Goal: Task Accomplishment & Management: Complete application form

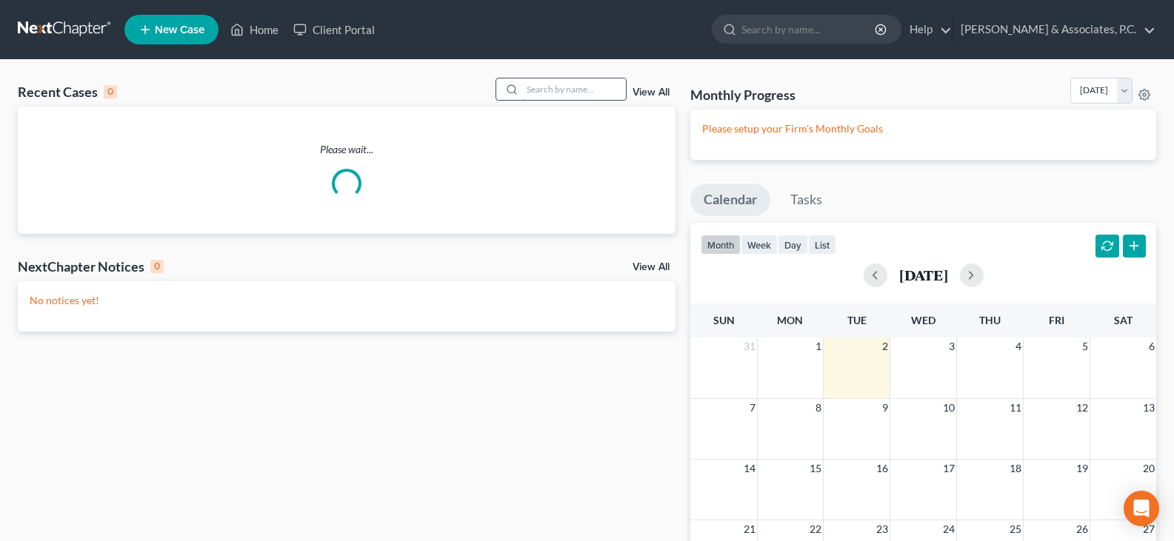
click at [605, 86] on input "search" at bounding box center [574, 89] width 104 height 21
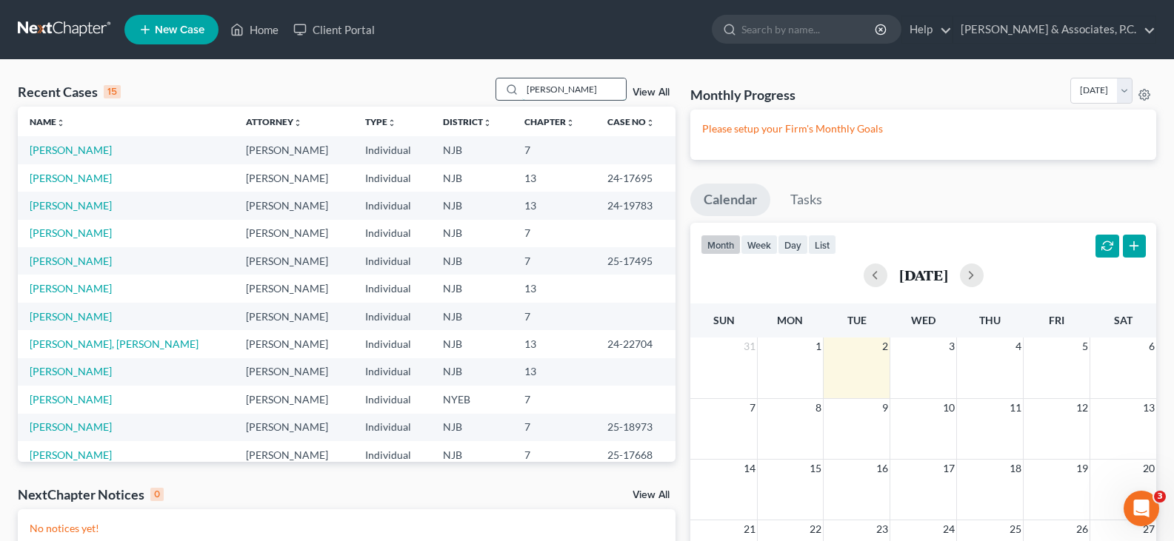
type input "[PERSON_NAME]"
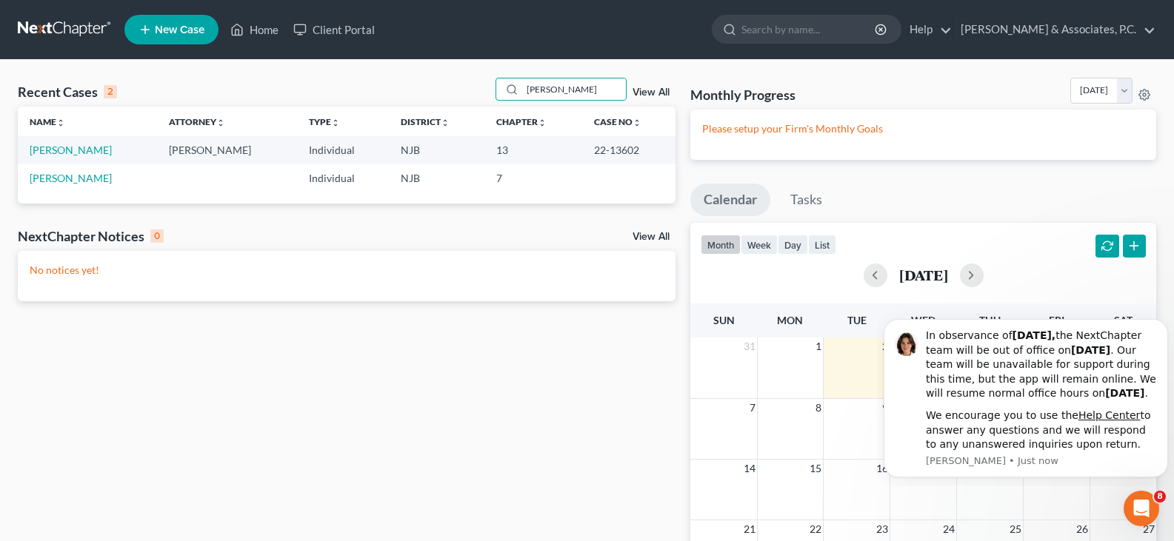
click at [58, 158] on td "[PERSON_NAME]" at bounding box center [87, 149] width 139 height 27
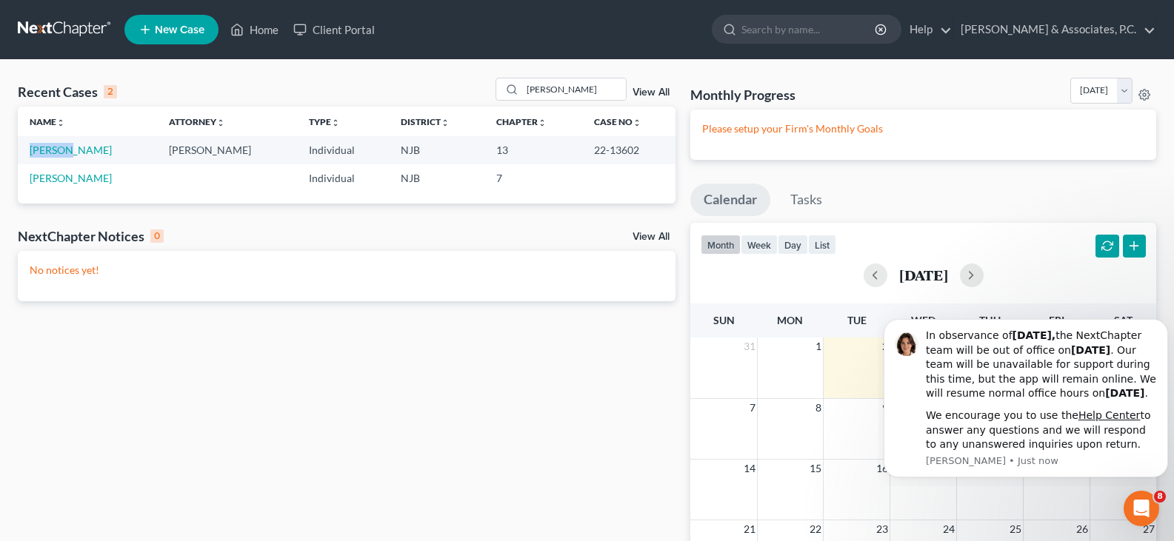
click at [58, 158] on td "[PERSON_NAME]" at bounding box center [87, 149] width 139 height 27
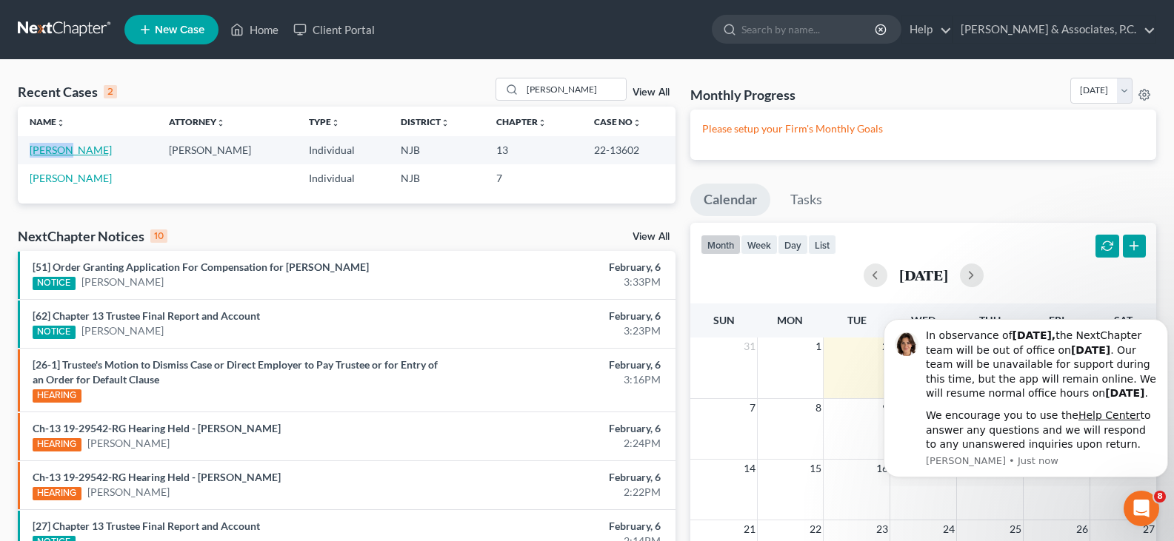
click at [90, 156] on link "[PERSON_NAME]" at bounding box center [71, 150] width 82 height 13
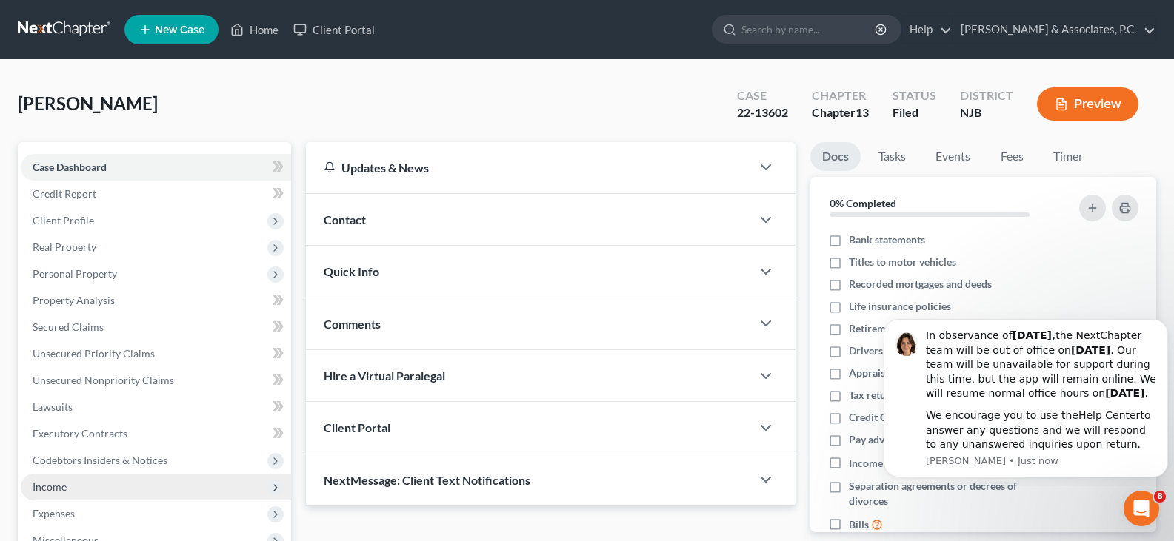
click at [62, 481] on span "Income" at bounding box center [50, 487] width 34 height 13
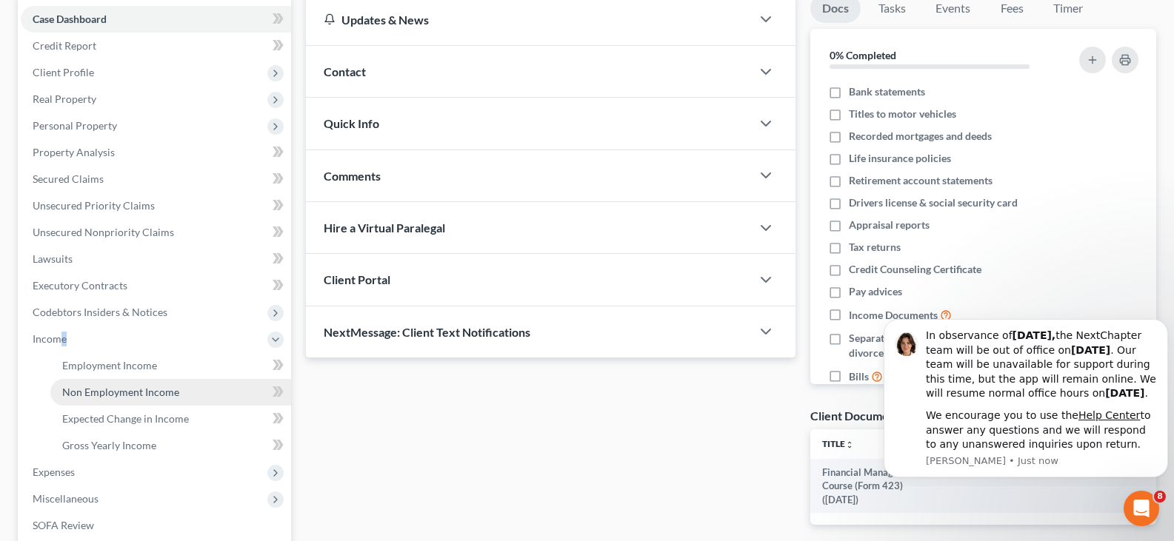
click at [87, 386] on span "Non Employment Income" at bounding box center [120, 392] width 117 height 13
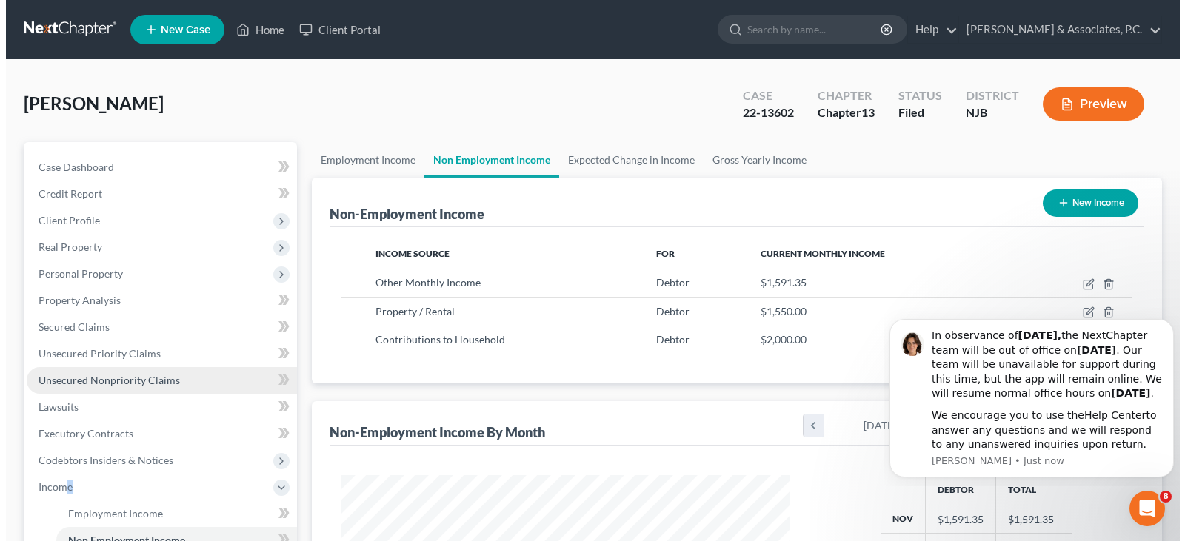
scroll to position [266, 478]
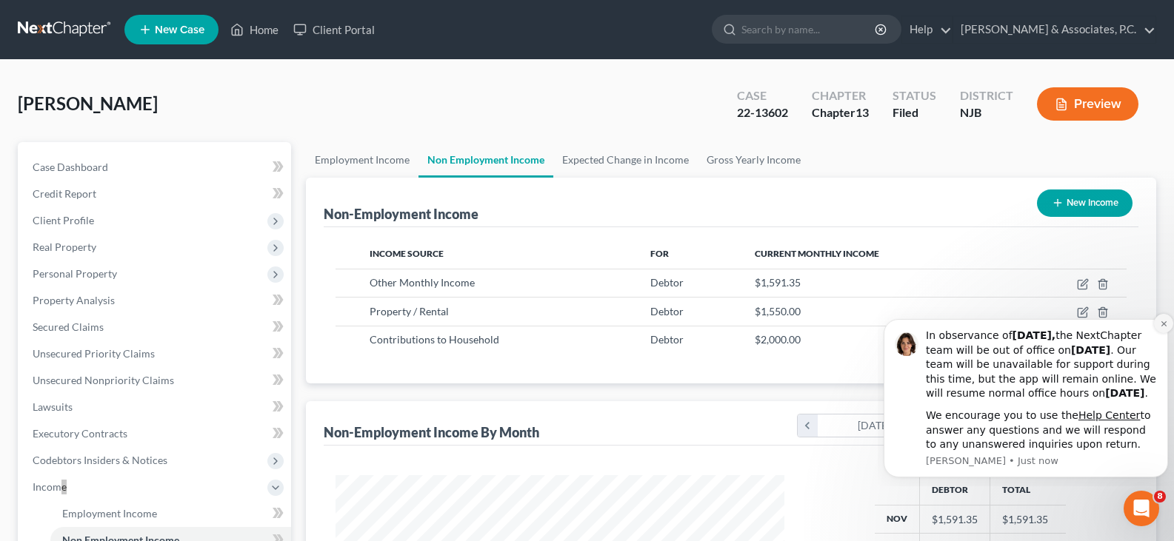
click at [1161, 314] on button "Dismiss notification" at bounding box center [1163, 323] width 19 height 19
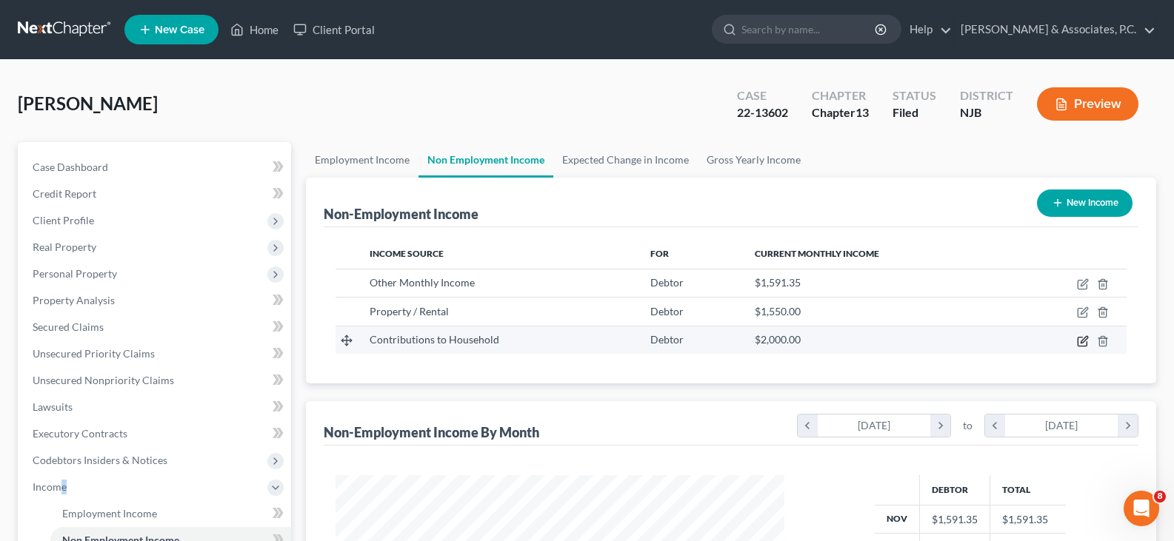
click at [1079, 341] on icon "button" at bounding box center [1083, 342] width 12 height 12
select select "8"
select select "0"
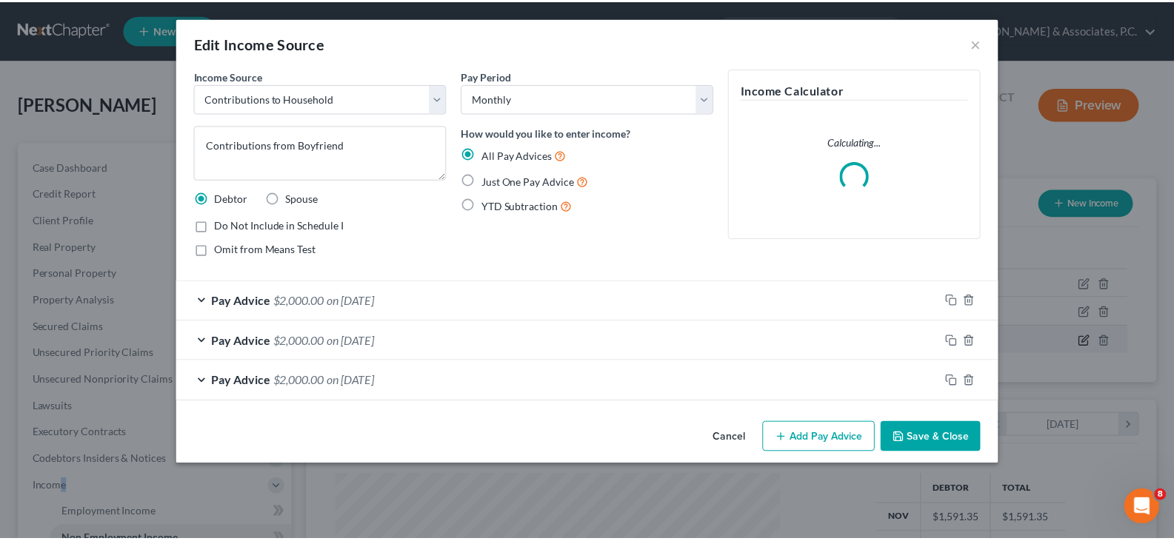
scroll to position [266, 484]
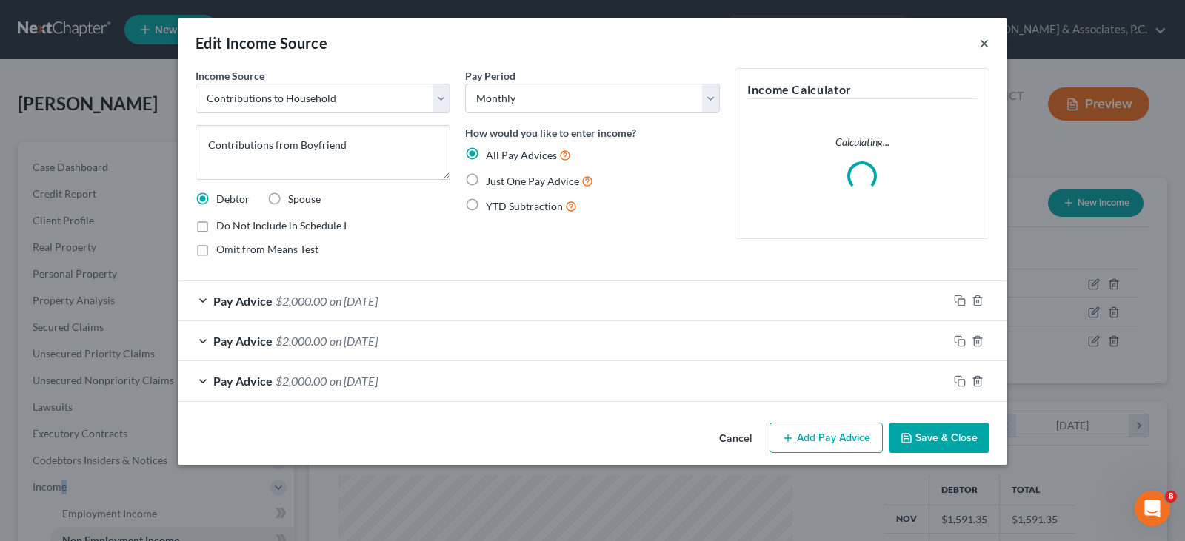
click at [986, 39] on button "×" at bounding box center [984, 43] width 10 height 18
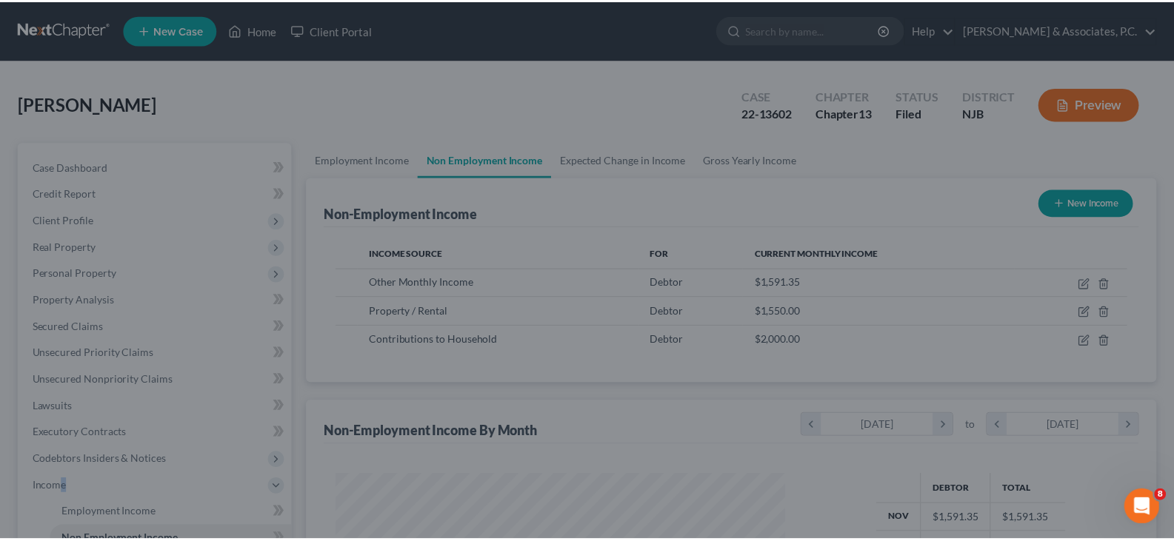
scroll to position [740444, 740230]
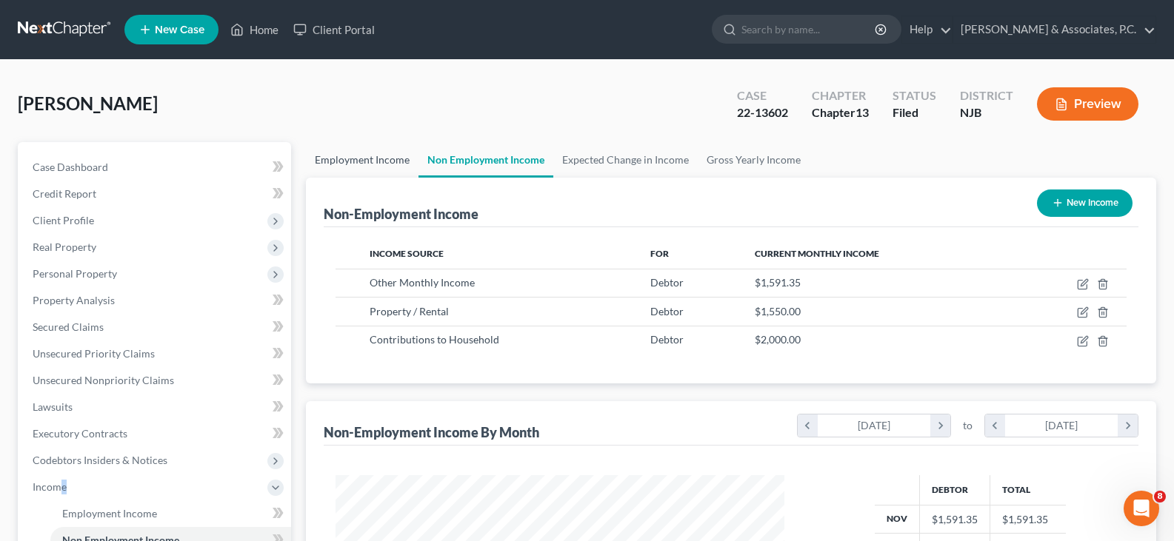
click at [353, 161] on link "Employment Income" at bounding box center [362, 160] width 113 height 36
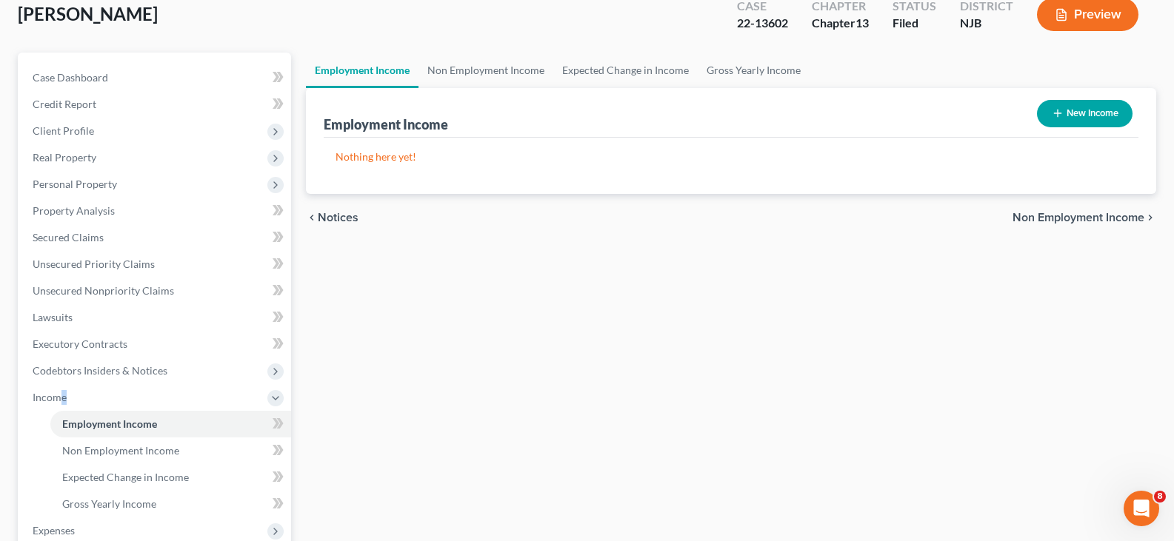
scroll to position [296, 0]
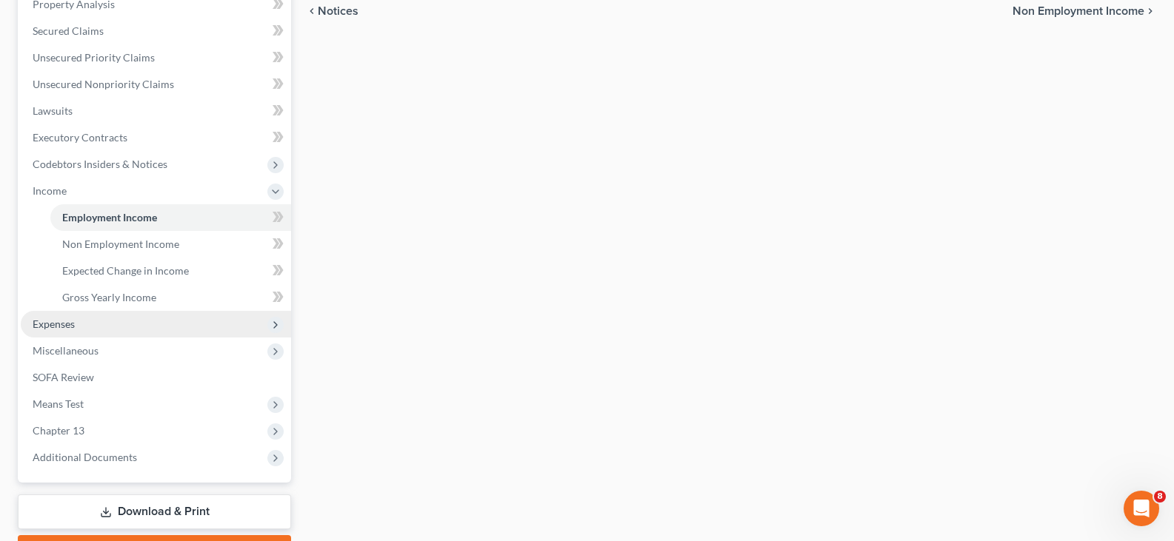
click at [66, 327] on span "Expenses" at bounding box center [54, 324] width 42 height 13
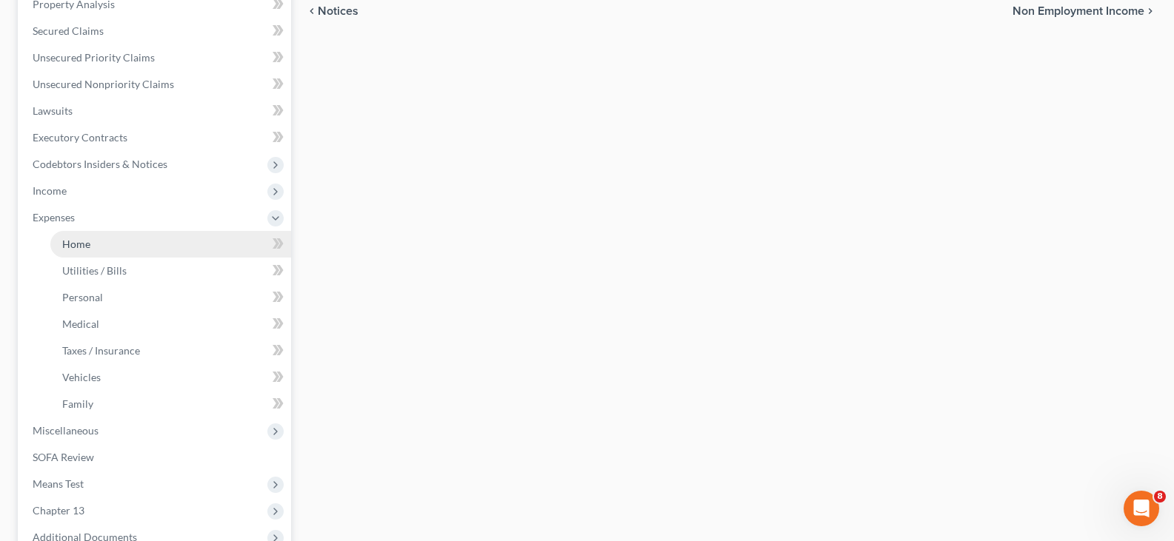
click at [77, 254] on link "Home" at bounding box center [170, 244] width 241 height 27
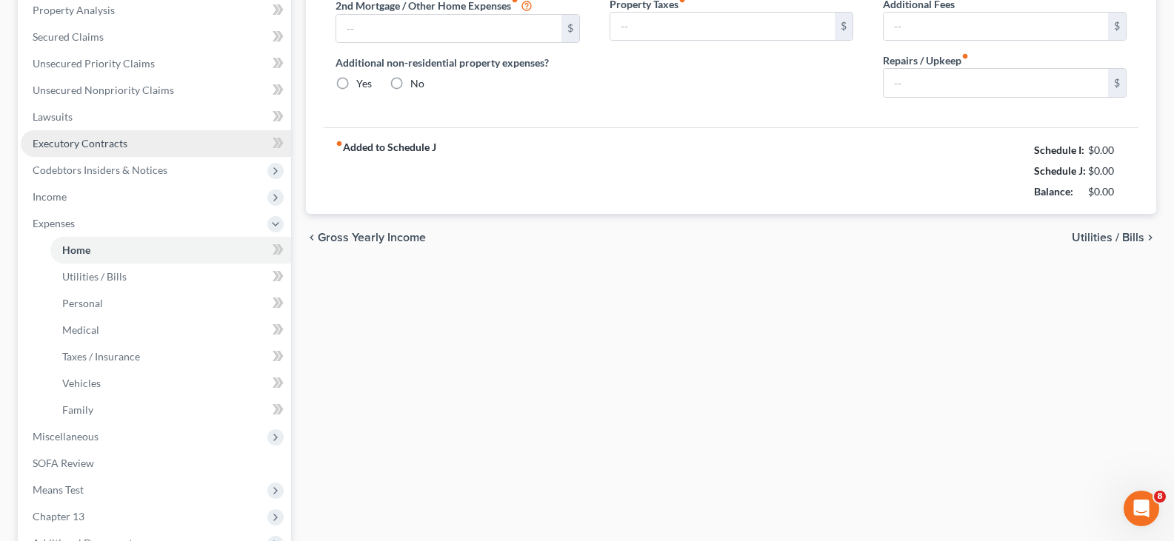
type input "2,215.42"
type input "0.00"
radio input "true"
type input "0.00"
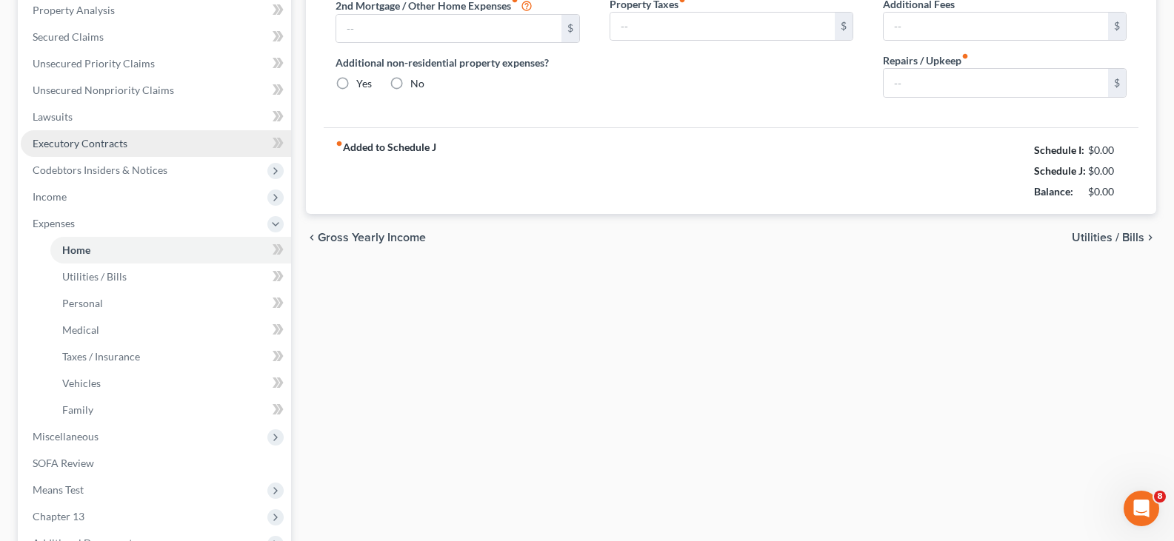
type input "0.00"
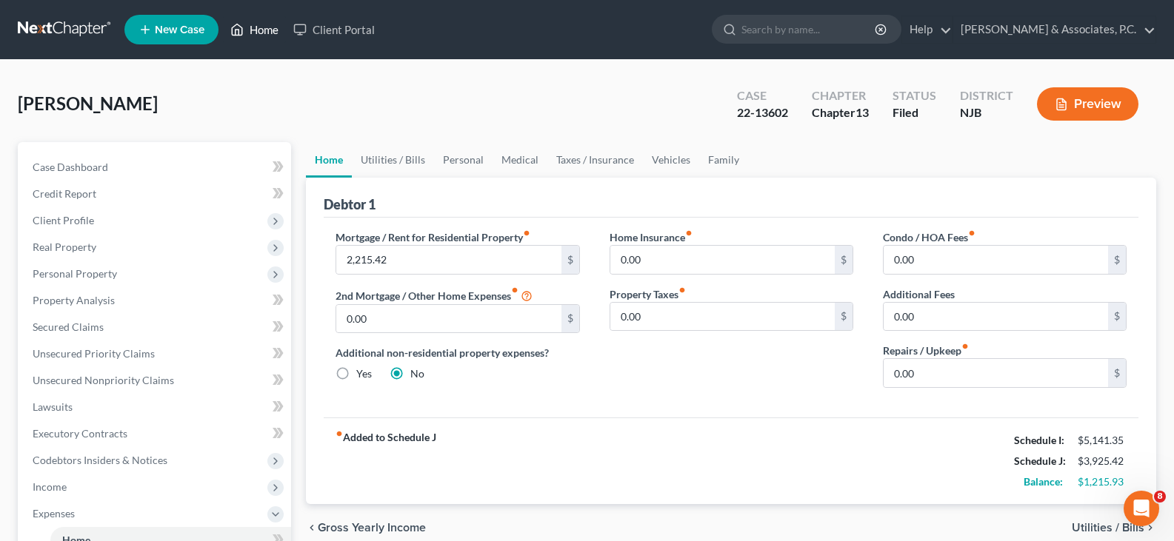
click at [258, 33] on link "Home" at bounding box center [254, 29] width 63 height 27
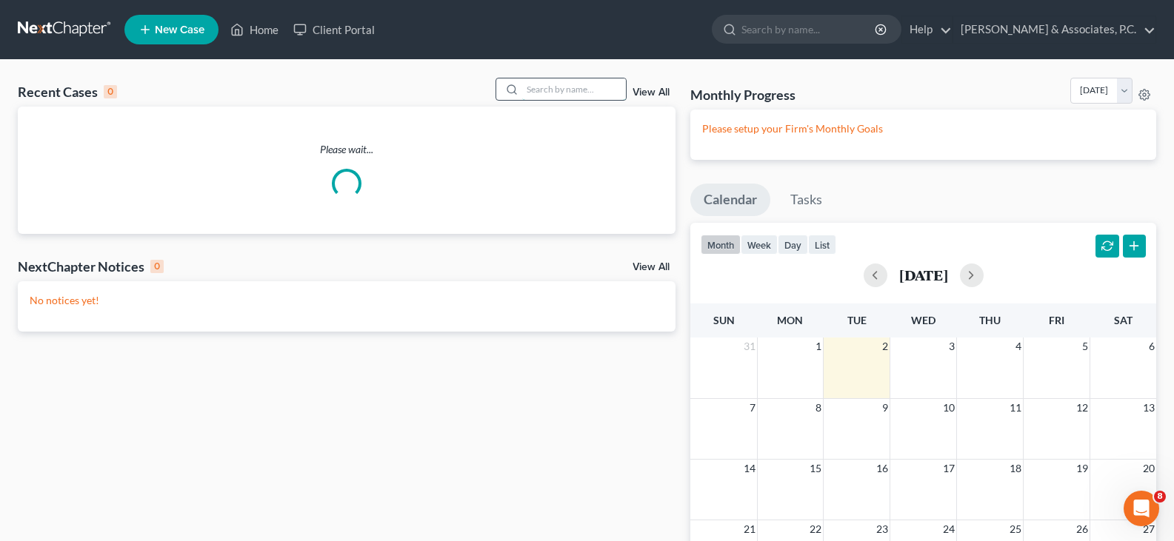
click at [581, 89] on input "search" at bounding box center [574, 89] width 104 height 21
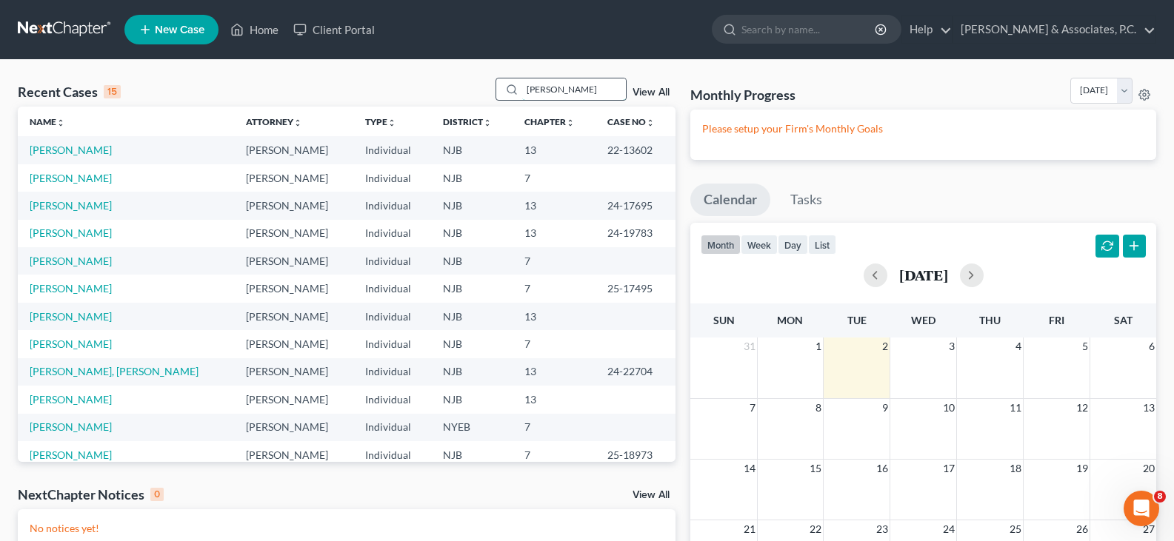
type input "[PERSON_NAME]"
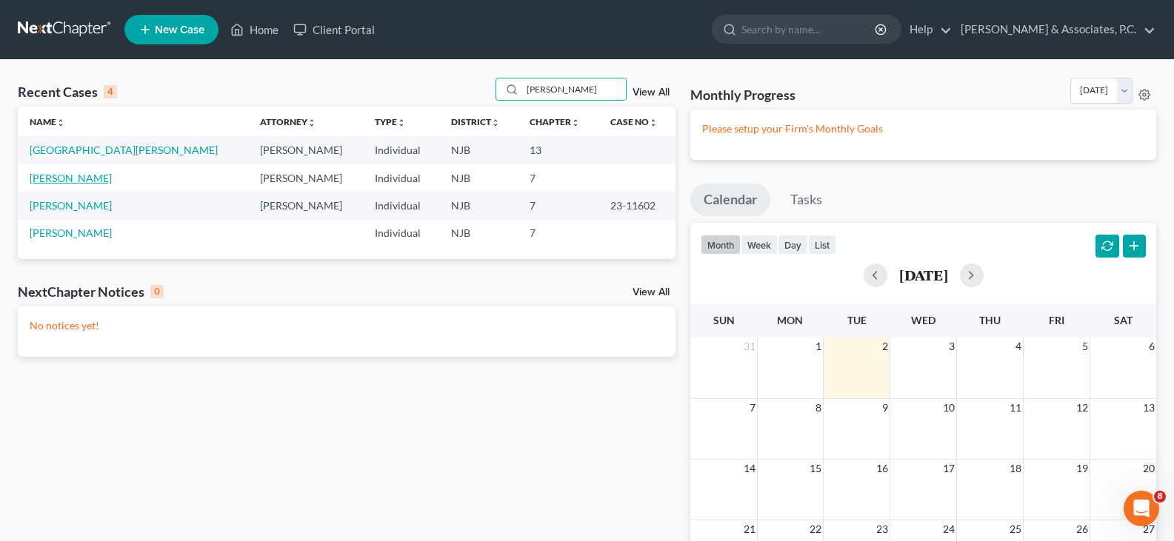
click at [71, 181] on link "[PERSON_NAME]" at bounding box center [71, 178] width 82 height 13
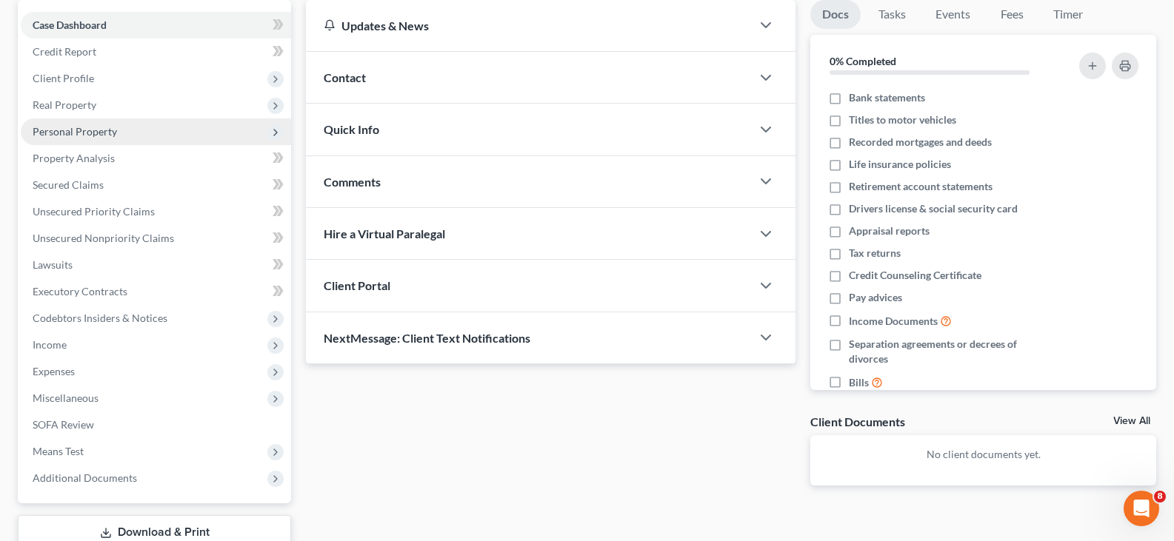
scroll to position [148, 0]
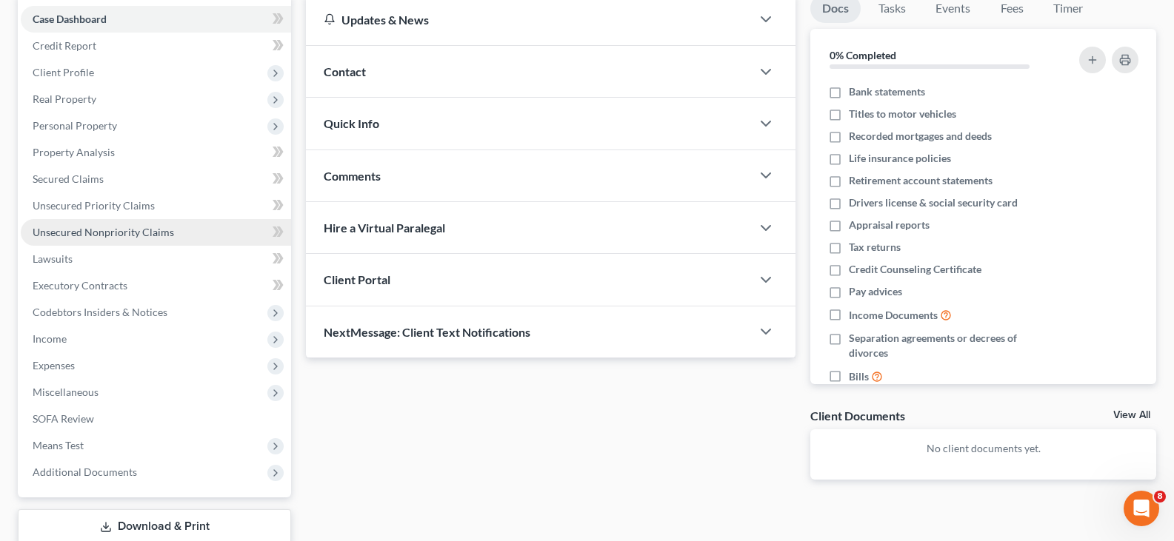
click at [91, 229] on span "Unsecured Nonpriority Claims" at bounding box center [103, 232] width 141 height 13
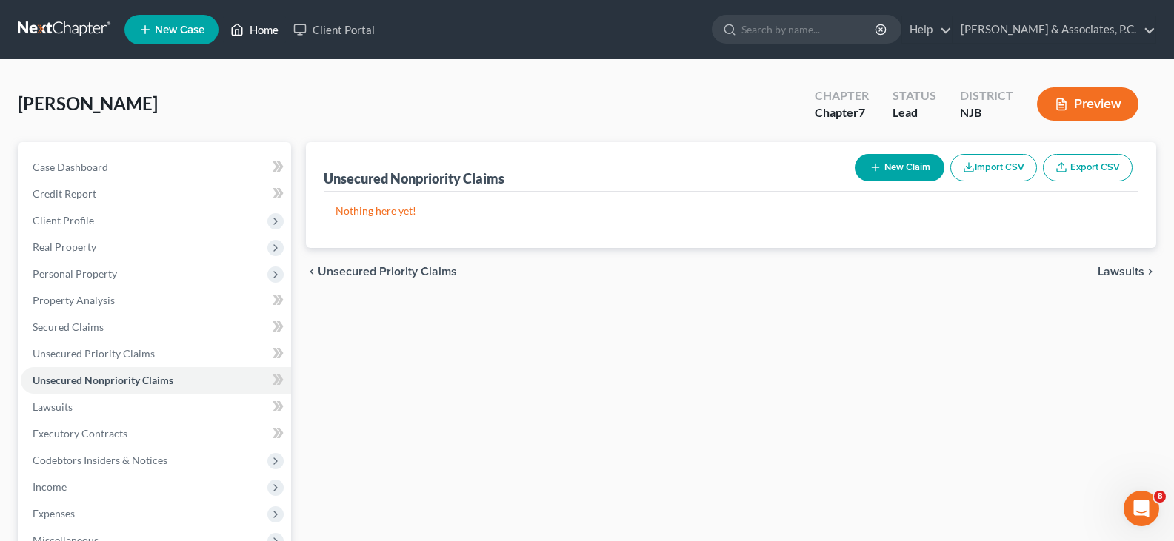
click at [261, 30] on link "Home" at bounding box center [254, 29] width 63 height 27
